Goal: Communication & Community: Answer question/provide support

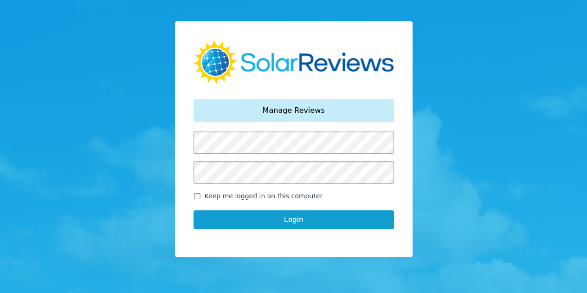
click at [199, 194] on input "Keep me logged in on this computer" at bounding box center [197, 196] width 7 height 6
checkbox input "true"
click at [230, 222] on button "Login" at bounding box center [294, 219] width 201 height 19
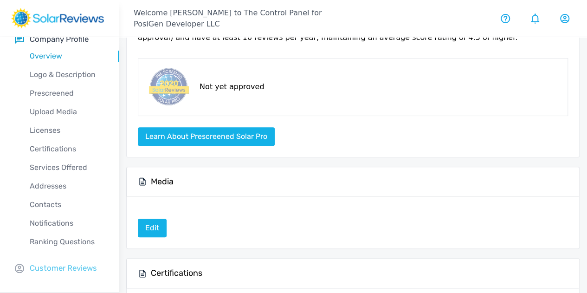
scroll to position [186, 0]
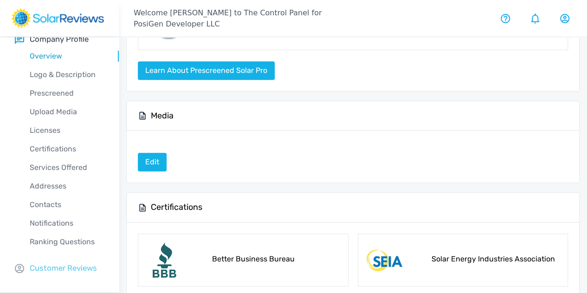
click at [52, 262] on p "Customer Reviews" at bounding box center [63, 268] width 67 height 12
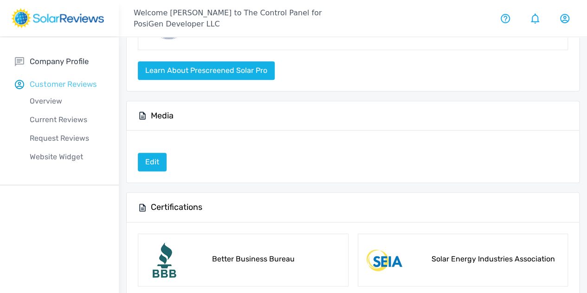
scroll to position [0, 0]
click at [65, 121] on p "Current Reviews" at bounding box center [67, 119] width 104 height 11
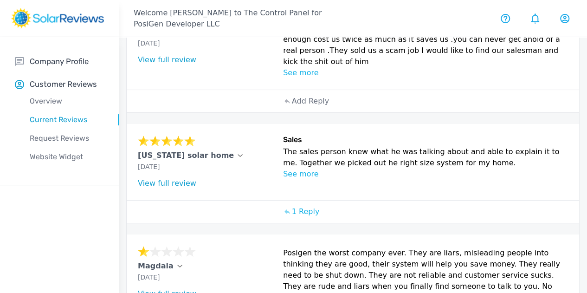
scroll to position [46, 0]
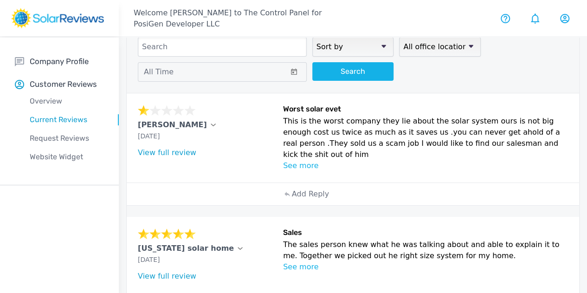
click at [283, 171] on p "See more" at bounding box center [425, 165] width 285 height 11
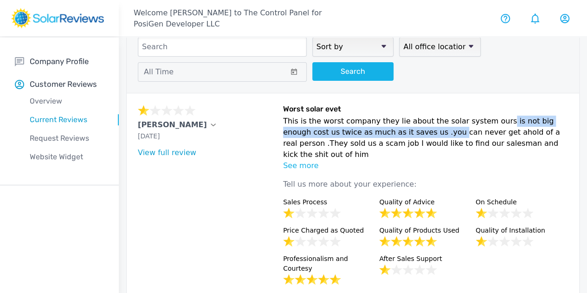
drag, startPoint x: 270, startPoint y: 135, endPoint x: 290, endPoint y: 146, distance: 22.6
click at [290, 146] on p "This is the worst company they lie about the solar system ours is not big enoug…" at bounding box center [425, 138] width 285 height 45
click at [345, 139] on p "This is the worst company they lie about the solar system ours is not big enoug…" at bounding box center [425, 138] width 285 height 45
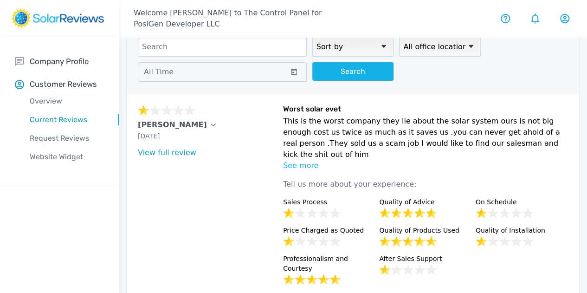
click at [283, 171] on p "See more" at bounding box center [425, 165] width 285 height 11
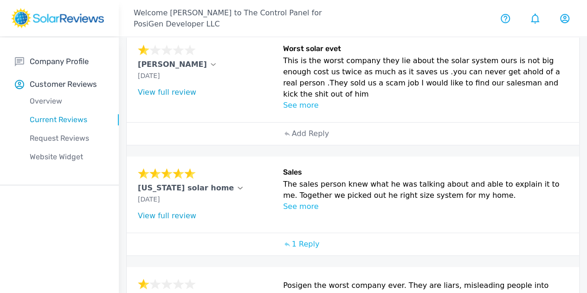
scroll to position [93, 0]
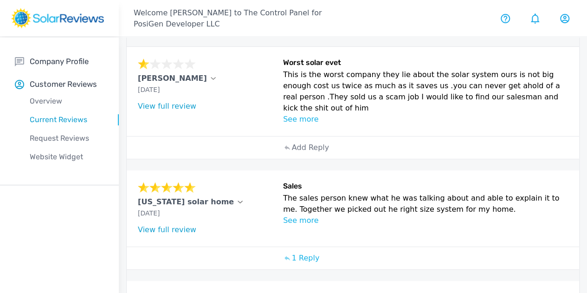
click at [185, 78] on div "[PERSON_NAME]" at bounding box center [208, 78] width 140 height 11
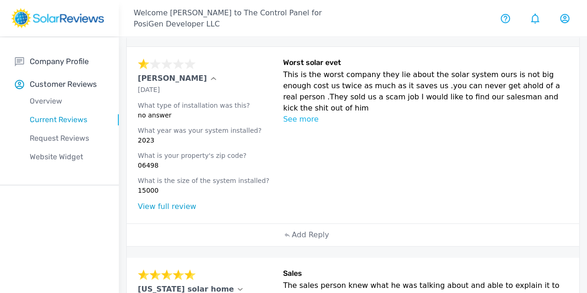
click at [156, 211] on link "View full review" at bounding box center [167, 206] width 58 height 9
drag, startPoint x: 368, startPoint y: 127, endPoint x: 234, endPoint y: 82, distance: 141.4
click at [283, 82] on p "This is the worst company they lie about the solar system ours is not big enoug…" at bounding box center [425, 91] width 285 height 45
copy p "This is the worst company they lie about the solar system ours is not big enoug…"
drag, startPoint x: 169, startPoint y: 198, endPoint x: 138, endPoint y: 201, distance: 30.8
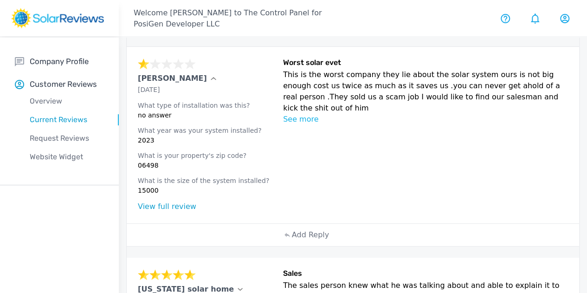
click at [138, 201] on div "[PERSON_NAME] [DATE] What type of installation was this? no answer What year wa…" at bounding box center [353, 135] width 453 height 176
click at [169, 211] on link "View full review" at bounding box center [167, 206] width 58 height 9
click at [292, 240] on p "Add Reply" at bounding box center [310, 234] width 37 height 11
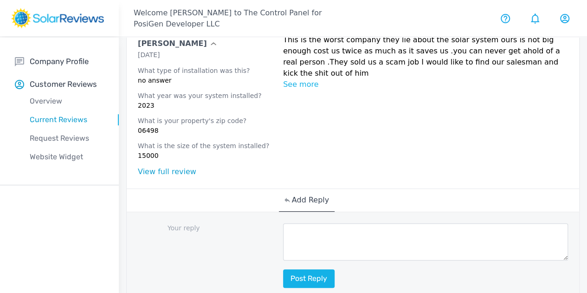
scroll to position [232, 0]
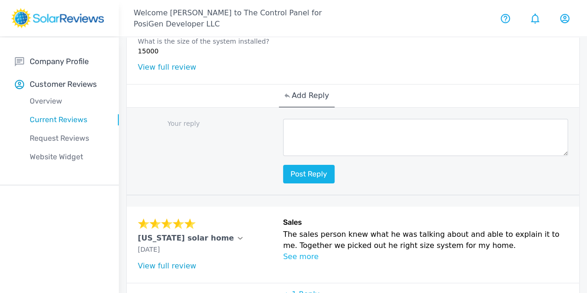
click at [283, 156] on textarea at bounding box center [425, 137] width 285 height 37
paste textarea "Thank you for reaching out. We are very sorry to hear you're unhappy with your …"
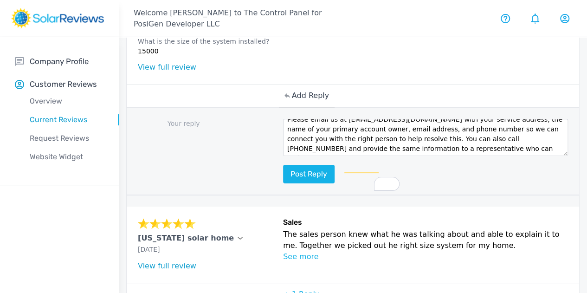
scroll to position [0, 0]
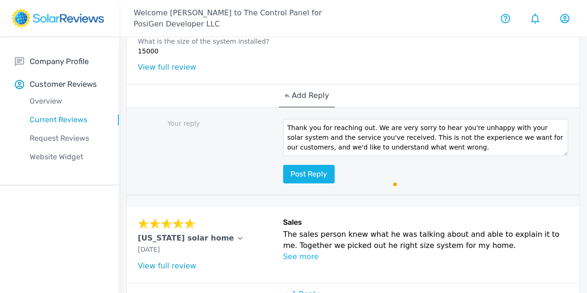
click at [316, 156] on textarea "Thank you for reaching out. We are very sorry to hear you're unhappy with your …" at bounding box center [425, 137] width 285 height 37
drag, startPoint x: 317, startPoint y: 167, endPoint x: 281, endPoint y: 168, distance: 36.2
click at [283, 156] on textarea "Thank you for reaching out. We are very sorry to hear you're unhappy with your …" at bounding box center [425, 137] width 285 height 37
click at [286, 156] on textarea "Thank you for reaching out. We are very sorry to hear you're unhappy with your …" at bounding box center [425, 137] width 285 height 37
click at [317, 156] on textarea "Thank you for reaching out. We are very sorry to hear you're unhappy with your …" at bounding box center [425, 137] width 285 height 37
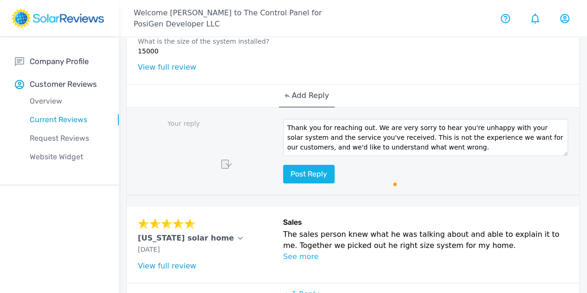
drag, startPoint x: 315, startPoint y: 182, endPoint x: 315, endPoint y: 176, distance: 5.1
click at [315, 156] on textarea "Thank you for reaching out. We are very sorry to hear you're unhappy with your …" at bounding box center [425, 137] width 285 height 37
drag, startPoint x: 319, startPoint y: 166, endPoint x: 237, endPoint y: 169, distance: 81.8
click at [237, 169] on html "Welcome [PERSON_NAME] to The Control Panel for PosiGen Developer LLC Your Accou…" at bounding box center [293, 244] width 587 height 952
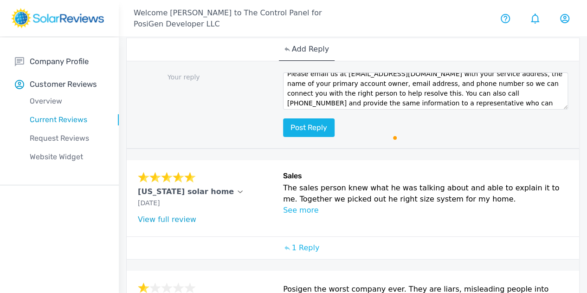
scroll to position [27, 0]
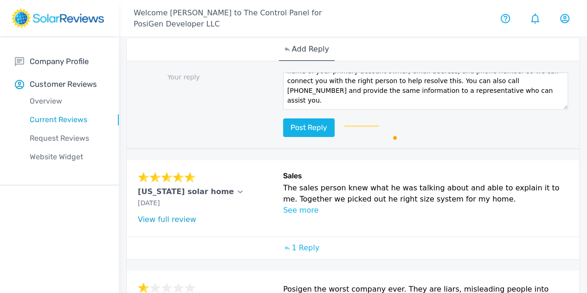
click at [394, 110] on textarea "Hi [PERSON_NAME], we are very sorry to hear you're unhappy with your solar syst…" at bounding box center [425, 90] width 285 height 37
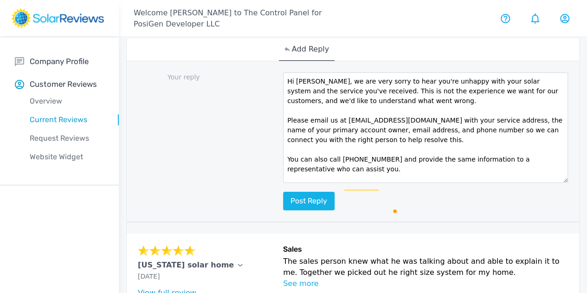
drag, startPoint x: 409, startPoint y: 149, endPoint x: 390, endPoint y: 223, distance: 76.1
click at [391, 183] on textarea "Hi [PERSON_NAME], we are very sorry to hear you're unhappy with your solar syst…" at bounding box center [425, 127] width 285 height 110
type textarea "Hi [PERSON_NAME], we are very sorry to hear you're unhappy with your solar syst…"
click at [283, 210] on button "Post reply" at bounding box center [309, 201] width 52 height 19
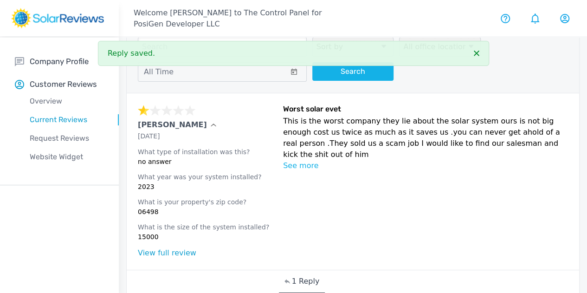
drag, startPoint x: 317, startPoint y: 159, endPoint x: 231, endPoint y: 121, distance: 93.9
click at [231, 121] on div "[PERSON_NAME] [DATE] What type of installation was this? no answer What year wa…" at bounding box center [353, 181] width 453 height 176
copy p "This is the worst company they lie about the solar system ours is not big enoug…"
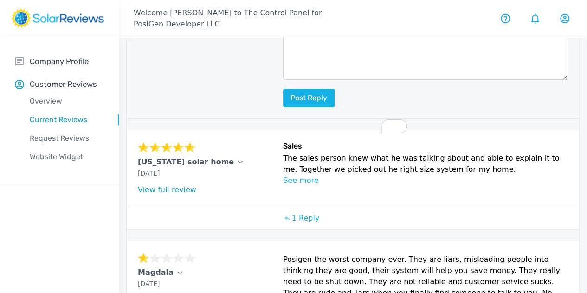
scroll to position [464, 0]
